Goal: Find specific page/section

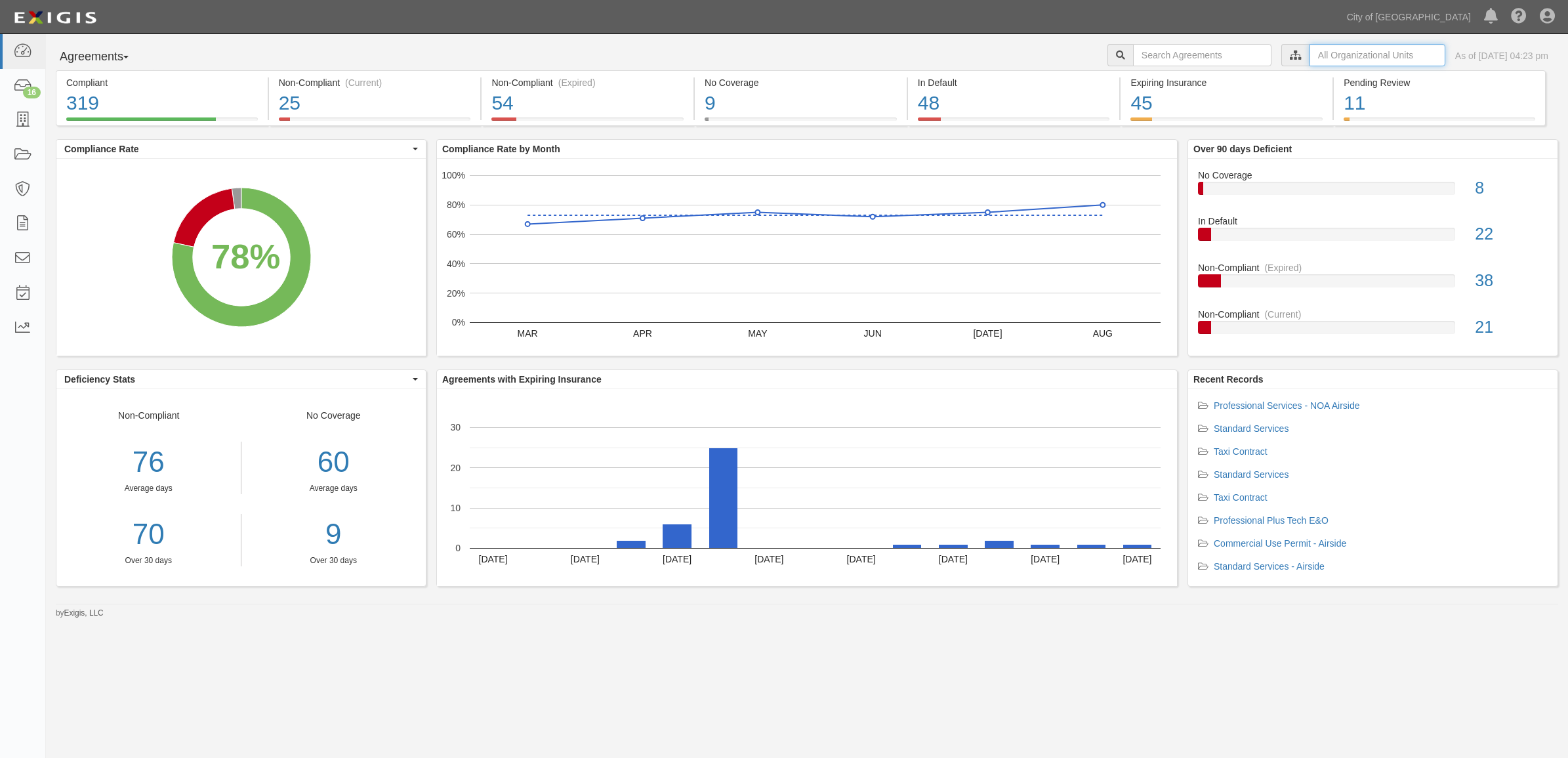
click at [1355, 54] on input "text" at bounding box center [1377, 55] width 136 height 23
click at [1156, 81] on icon at bounding box center [1157, 79] width 9 height 6
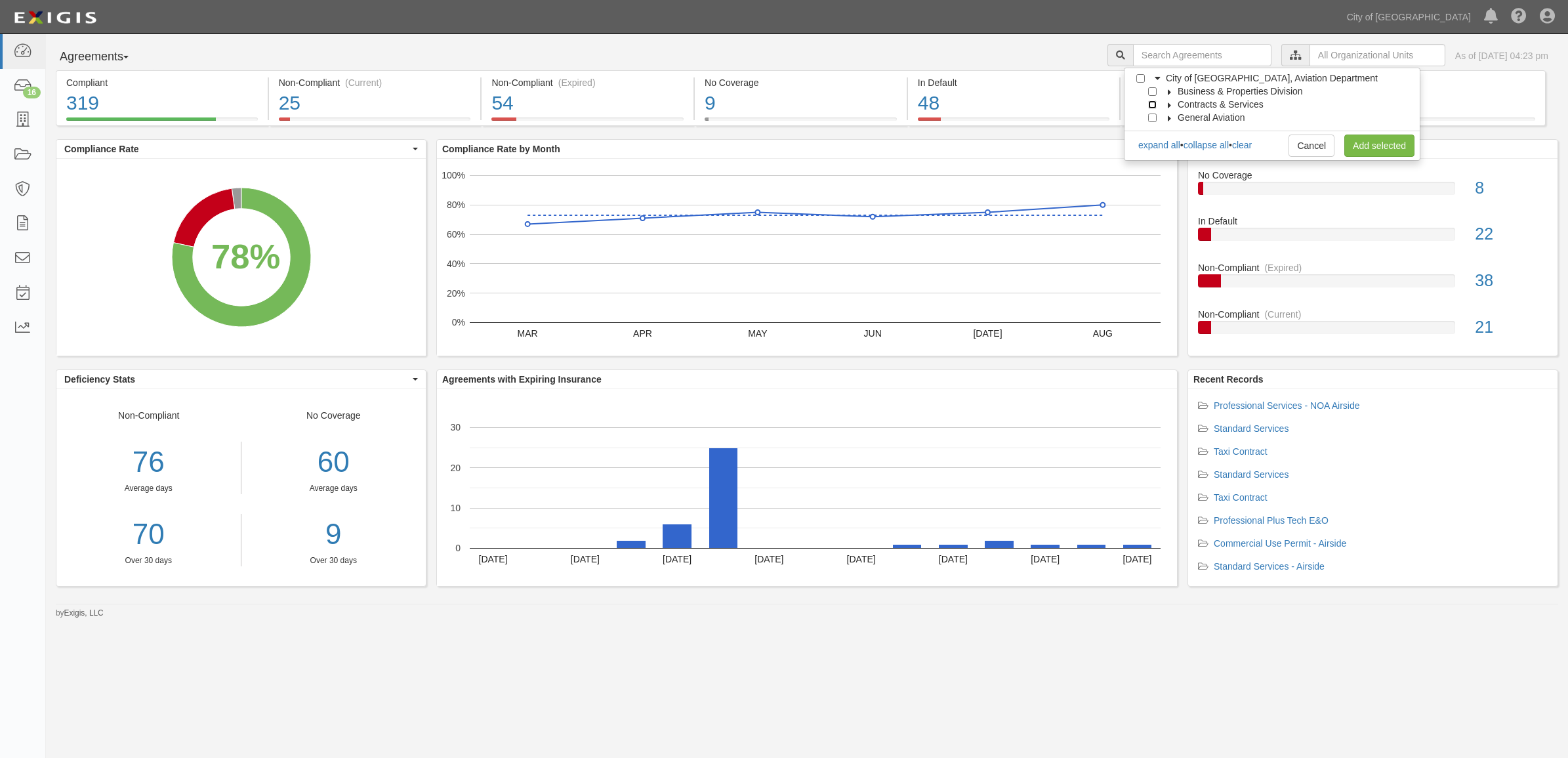
click at [1151, 100] on input "Contracts & Services" at bounding box center [1152, 104] width 9 height 9
checkbox input "true"
click at [1368, 145] on link "Add selected" at bounding box center [1379, 145] width 70 height 23
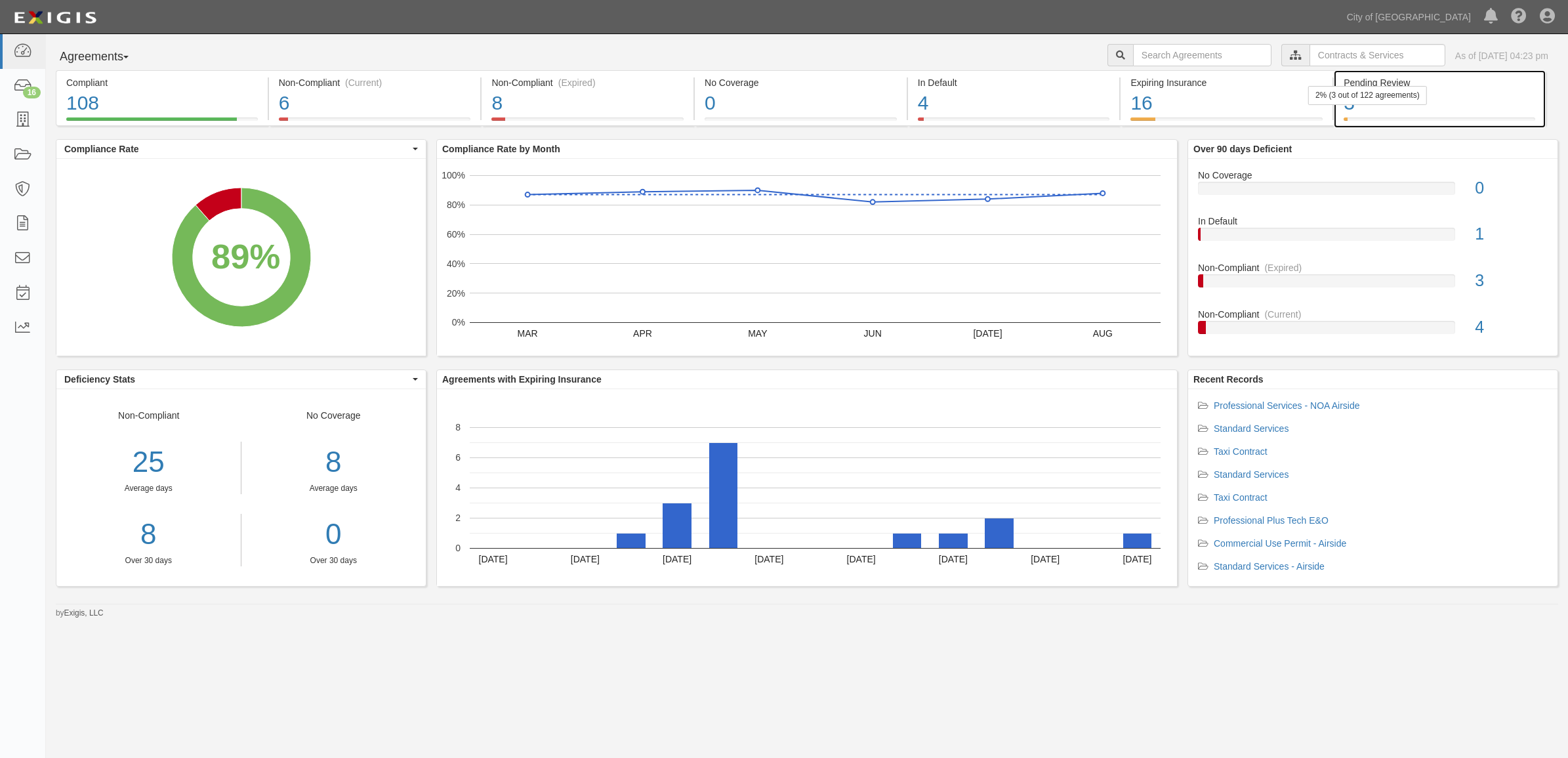
click at [1373, 118] on div at bounding box center [1439, 119] width 192 height 3
